Goal: Task Accomplishment & Management: Use online tool/utility

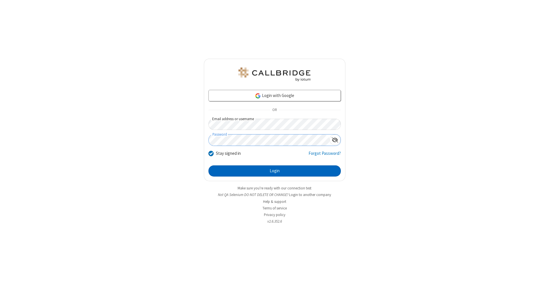
click at [275, 171] on button "Login" at bounding box center [274, 170] width 132 height 11
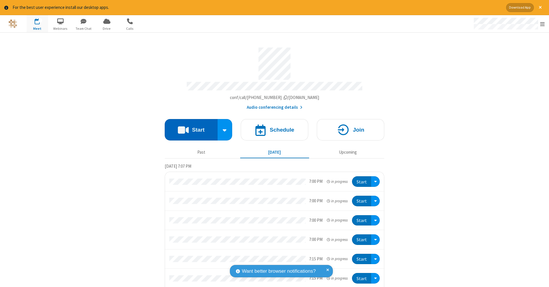
click at [189, 127] on button "Start" at bounding box center [191, 129] width 53 height 21
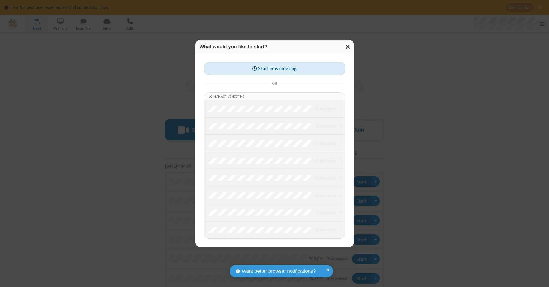
click at [275, 68] on button "Start new meeting" at bounding box center [275, 68] width 142 height 13
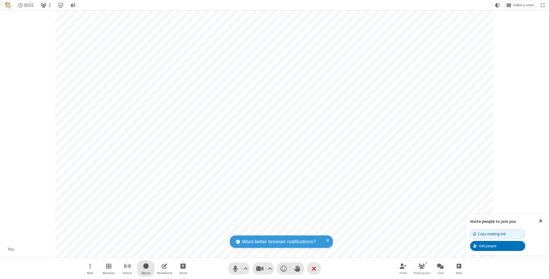
click at [146, 268] on span "Start recording" at bounding box center [145, 265] width 5 height 7
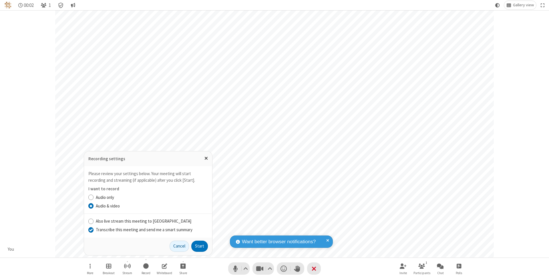
click at [91, 230] on input "Transcribe this meeting and send me a smart summary" at bounding box center [90, 229] width 5 height 6
click at [200, 246] on button "Start" at bounding box center [199, 245] width 17 height 11
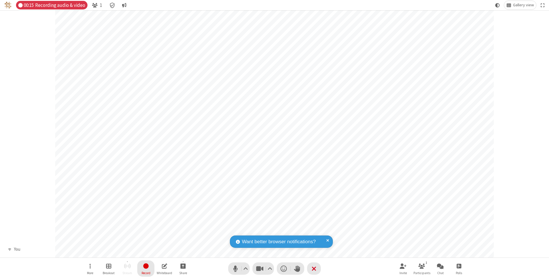
click at [146, 268] on span "Stop recording" at bounding box center [146, 265] width 7 height 7
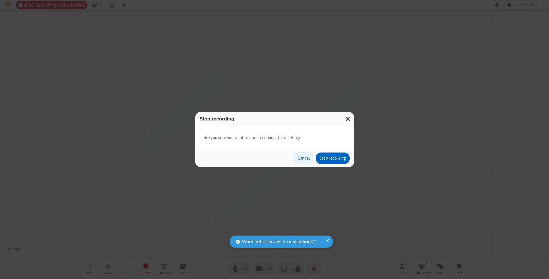
click at [333, 158] on button "Stop recording" at bounding box center [333, 157] width 34 height 11
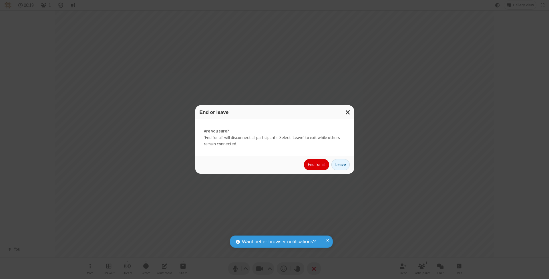
click at [317, 164] on button "End for all" at bounding box center [316, 164] width 25 height 11
